Goal: Task Accomplishment & Management: Use online tool/utility

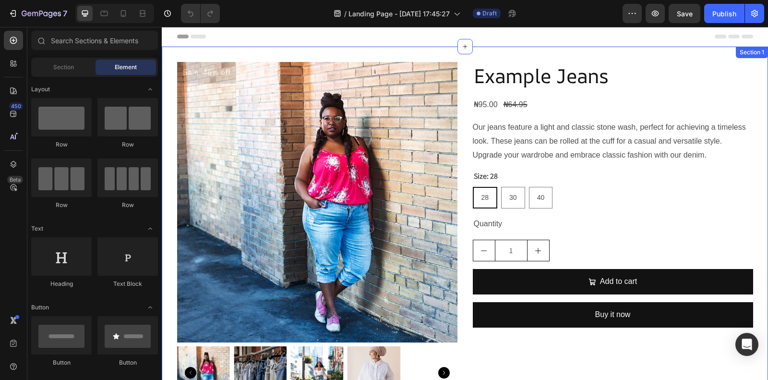
click at [260, 55] on div "Sale -46% off Product Badge Product Images Example Jeans Product Title ₦95.00 P…" at bounding box center [465, 234] width 606 height 375
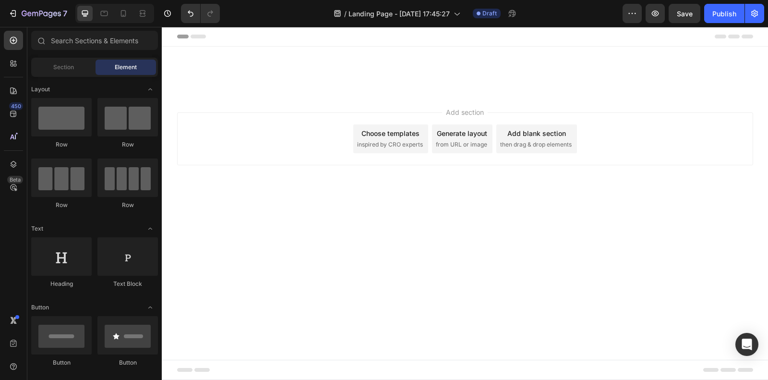
click at [231, 75] on div at bounding box center [465, 70] width 606 height 16
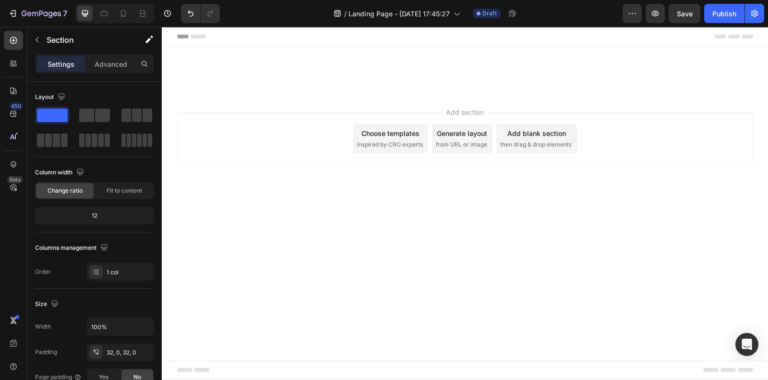
click at [503, 342] on body "Header Root Start with Sections from sidebar Add sections Add elements Start wi…" at bounding box center [465, 203] width 606 height 353
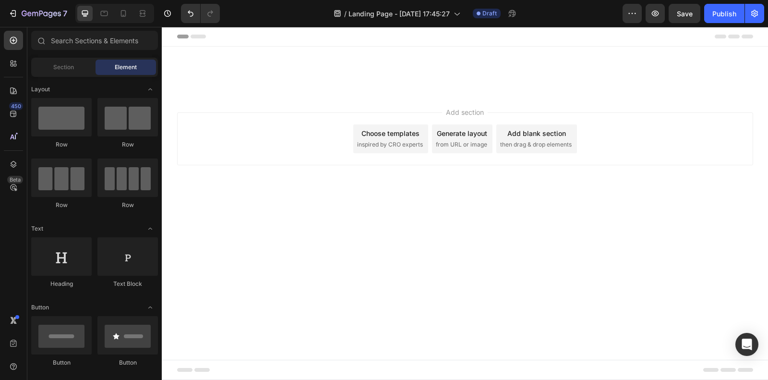
click at [435, 78] on div at bounding box center [465, 70] width 606 height 47
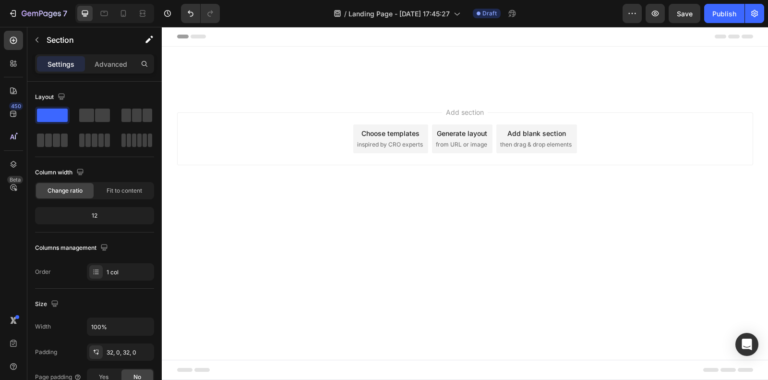
click at [361, 82] on div at bounding box center [465, 70] width 606 height 47
click at [53, 35] on p "Section" at bounding box center [86, 40] width 79 height 12
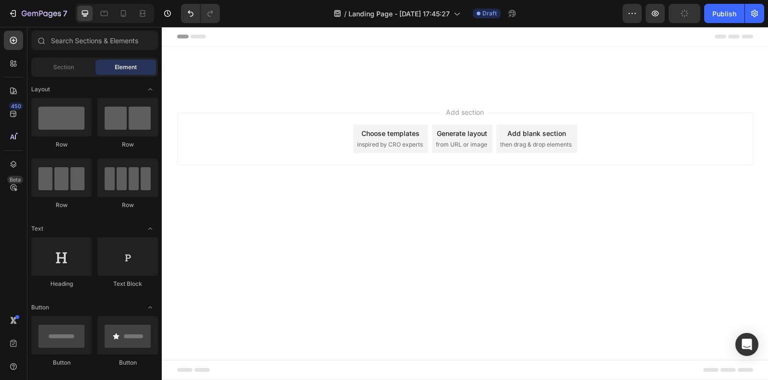
click at [291, 62] on div at bounding box center [465, 70] width 606 height 16
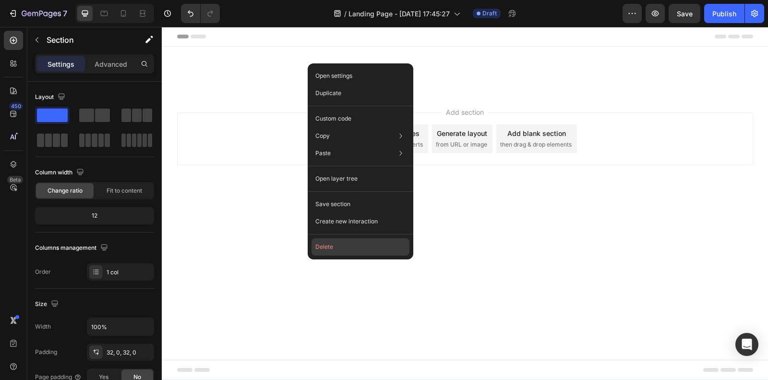
click at [341, 242] on button "Delete" at bounding box center [361, 246] width 98 height 17
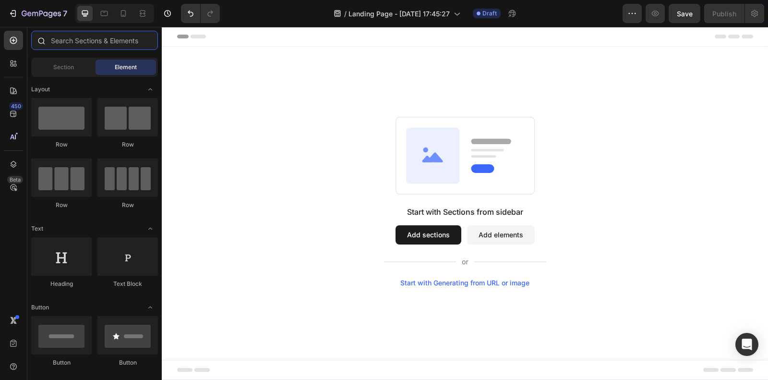
click at [66, 36] on input "text" at bounding box center [94, 40] width 127 height 19
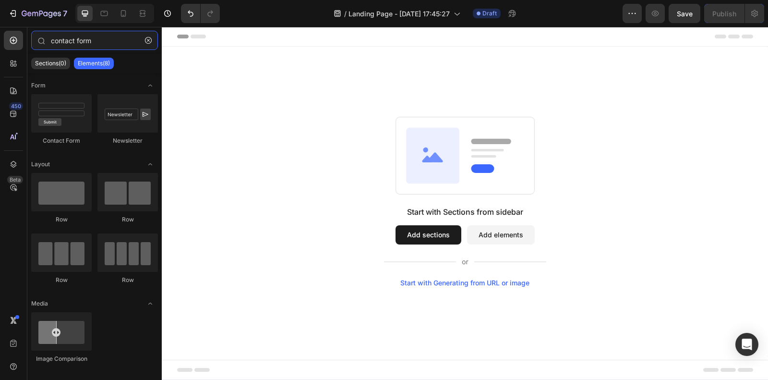
type input "contact form"
click at [109, 42] on input "contact form" at bounding box center [94, 40] width 127 height 19
